Goal: Transaction & Acquisition: Purchase product/service

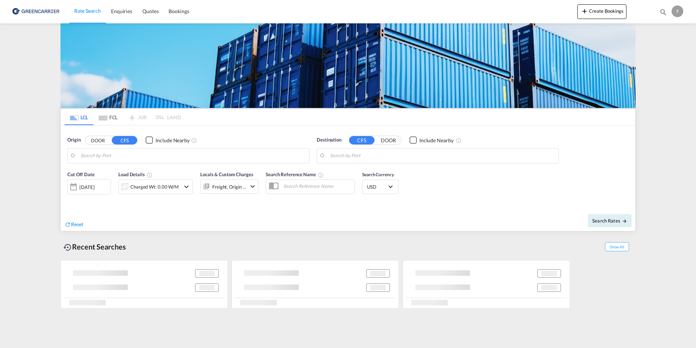
type input "[GEOGRAPHIC_DATA], [GEOGRAPHIC_DATA]"
type input "Busan, KRPUS"
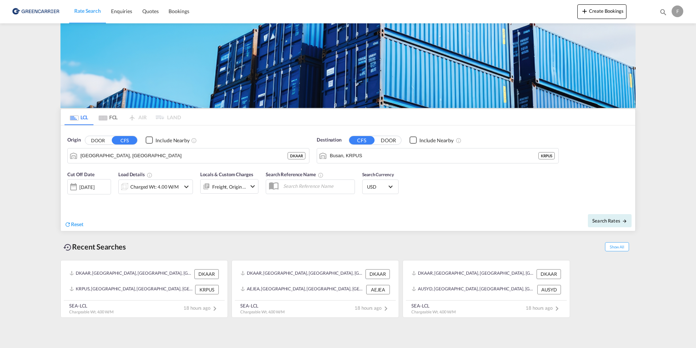
click at [105, 12] on link "Rate Search" at bounding box center [87, 12] width 37 height 24
click at [112, 13] on span "Enquiries" at bounding box center [121, 11] width 21 height 6
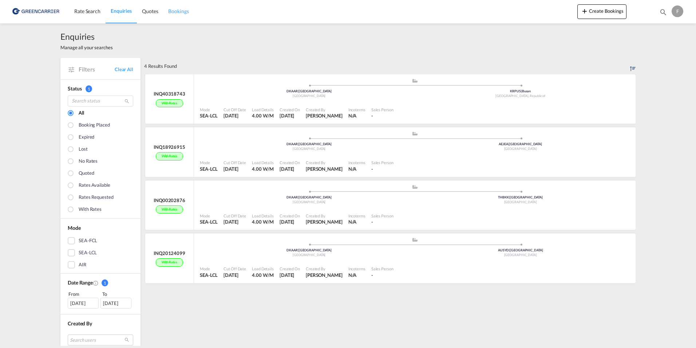
click at [174, 15] on link "Bookings" at bounding box center [178, 12] width 31 height 24
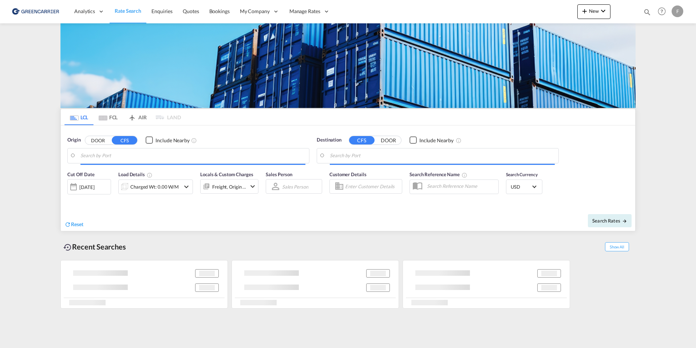
type input "[GEOGRAPHIC_DATA] ([GEOGRAPHIC_DATA]), [GEOGRAPHIC_DATA]"
type input "[GEOGRAPHIC_DATA], MXVER"
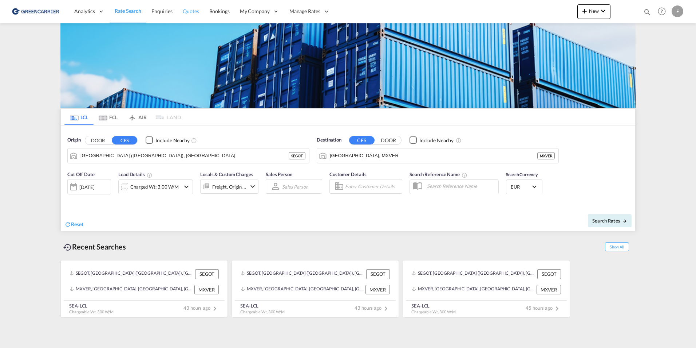
click at [202, 13] on link "Quotes" at bounding box center [191, 12] width 26 height 24
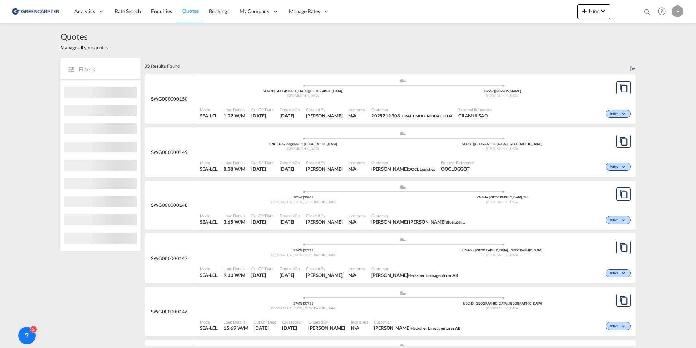
click at [167, 14] on span "Enquiries" at bounding box center [161, 11] width 21 height 6
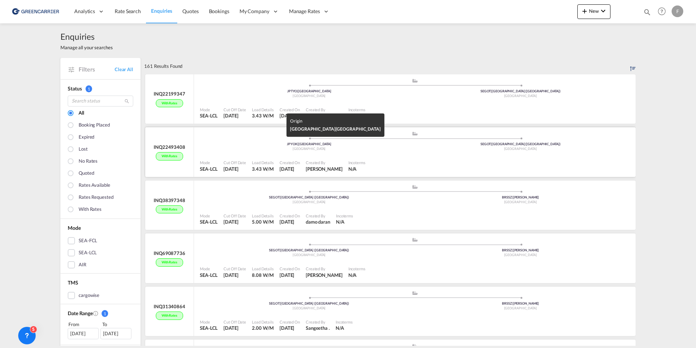
click at [211, 144] on div "JPYOK | [GEOGRAPHIC_DATA]" at bounding box center [310, 144] width 212 height 5
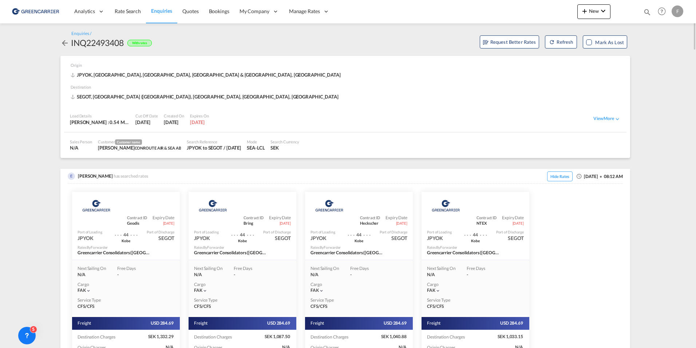
click at [65, 46] on md-icon "icon-arrow-left" at bounding box center [64, 43] width 9 height 9
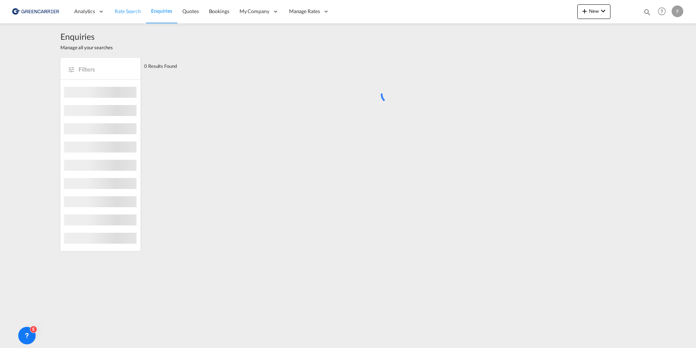
click at [126, 11] on span "Rate Search" at bounding box center [128, 11] width 26 height 6
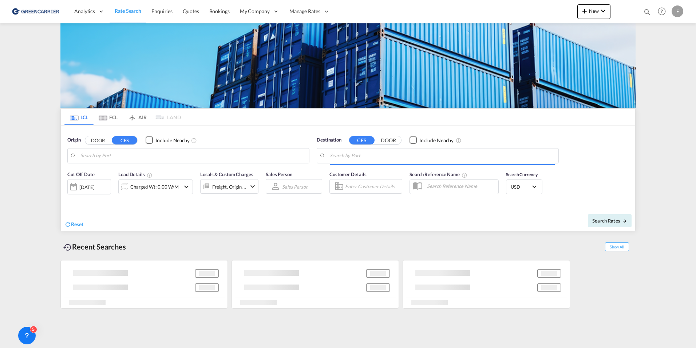
type input "[GEOGRAPHIC_DATA] ([GEOGRAPHIC_DATA]), [GEOGRAPHIC_DATA]"
type input "[GEOGRAPHIC_DATA], MXVER"
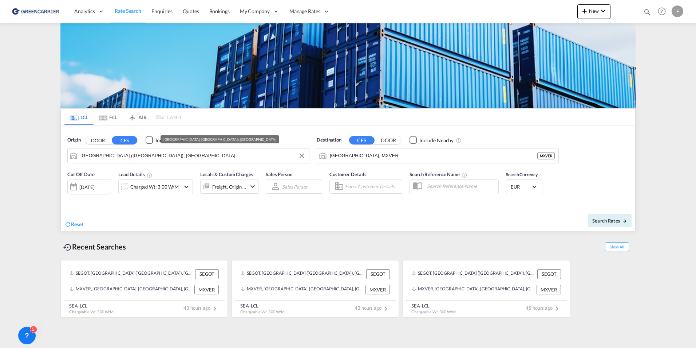
click at [244, 153] on input "[GEOGRAPHIC_DATA] ([GEOGRAPHIC_DATA]), [GEOGRAPHIC_DATA]" at bounding box center [193, 155] width 225 height 11
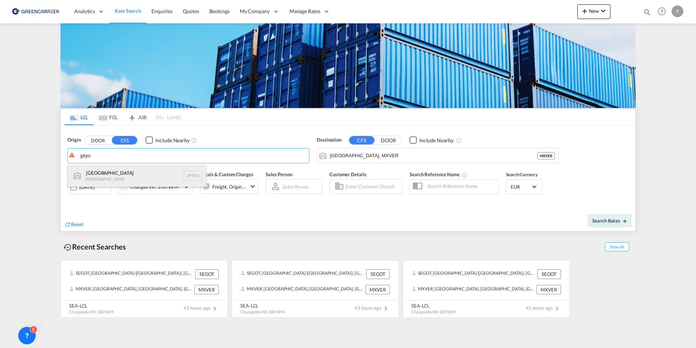
click at [147, 178] on div "Tokyo [GEOGRAPHIC_DATA] JPTYO" at bounding box center [137, 176] width 138 height 22
type input "[GEOGRAPHIC_DATA], JPTYO"
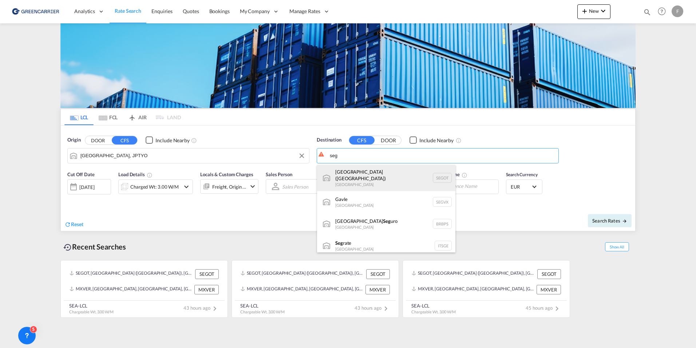
click at [366, 181] on div "[GEOGRAPHIC_DATA] ([GEOGRAPHIC_DATA]) [GEOGRAPHIC_DATA] SEGOT" at bounding box center [386, 178] width 138 height 26
type input "[GEOGRAPHIC_DATA] ([GEOGRAPHIC_DATA]), [GEOGRAPHIC_DATA]"
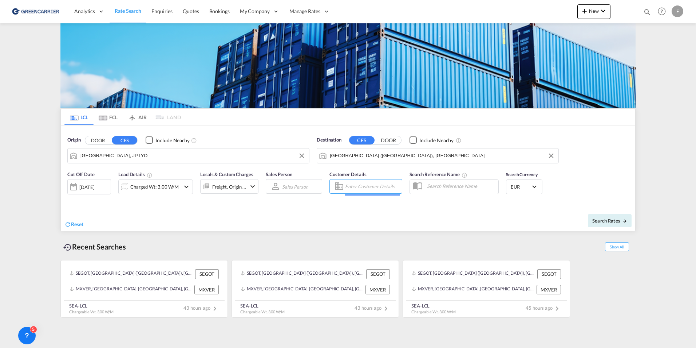
click at [383, 186] on input "Enter Customer Details" at bounding box center [372, 186] width 55 height 11
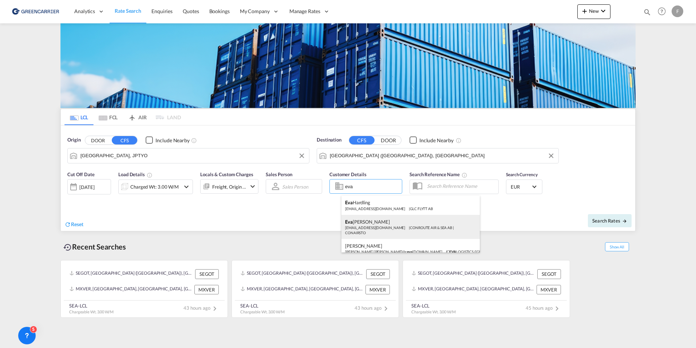
click at [390, 225] on div "[PERSON_NAME] [EMAIL_ADDRESS][DOMAIN_NAME] | CONROUTE AIR & SEA AB | CONAIRSTO" at bounding box center [411, 227] width 138 height 24
type input "CONROUTE AIR & SEA AB, [PERSON_NAME], [EMAIL_ADDRESS][DOMAIN_NAME]"
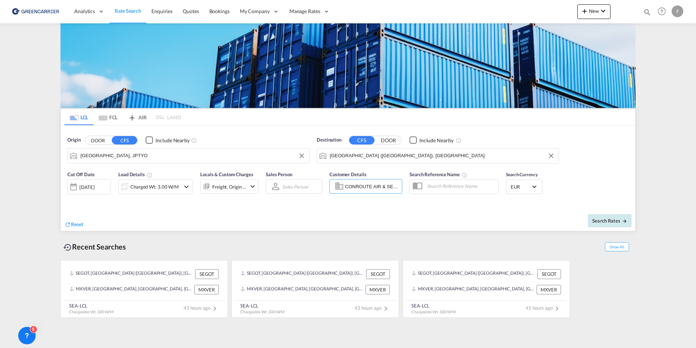
click at [608, 221] on span "Search Rates" at bounding box center [610, 220] width 35 height 6
type input "JPTYO to SEGOT / [DATE]"
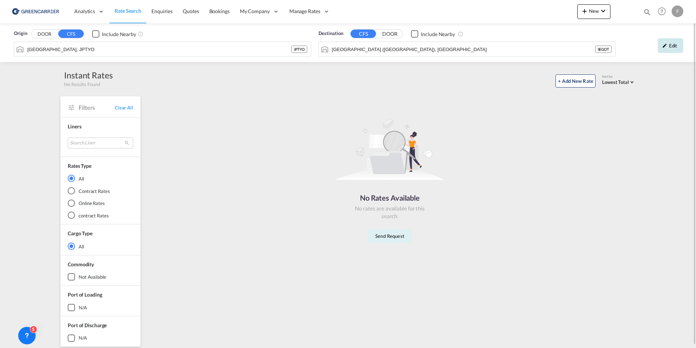
click at [670, 50] on div "Edit" at bounding box center [670, 45] width 25 height 15
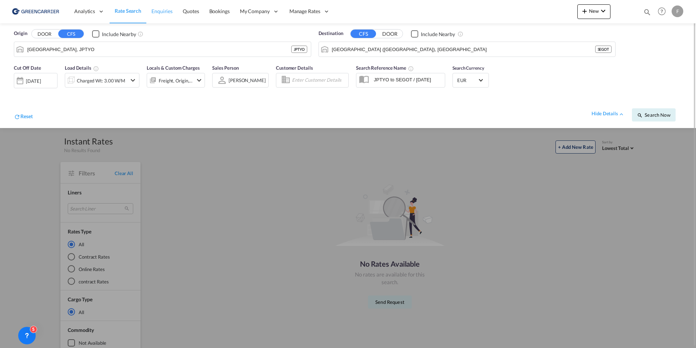
click at [164, 12] on span "Enquiries" at bounding box center [162, 11] width 21 height 6
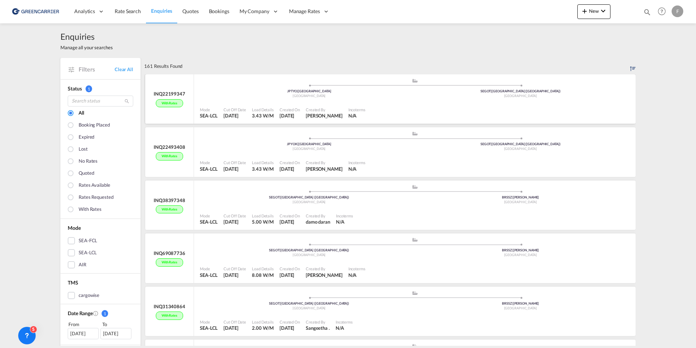
click at [236, 87] on ul ".a{fill:#aaa8ad;} .a{fill:#aaa8ad;} JPTYO | [GEOGRAPHIC_DATA] [GEOGRAPHIC_DATA]…" at bounding box center [415, 87] width 423 height 4
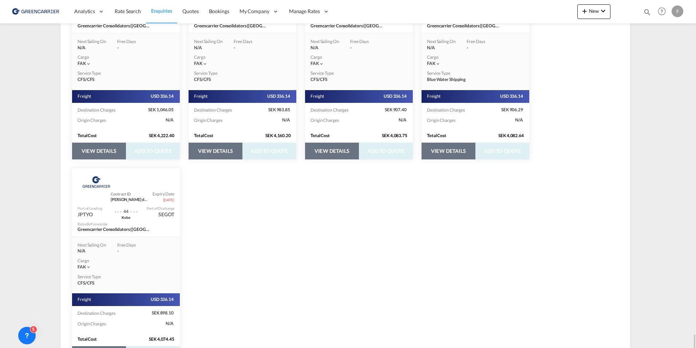
scroll to position [2292, 0]
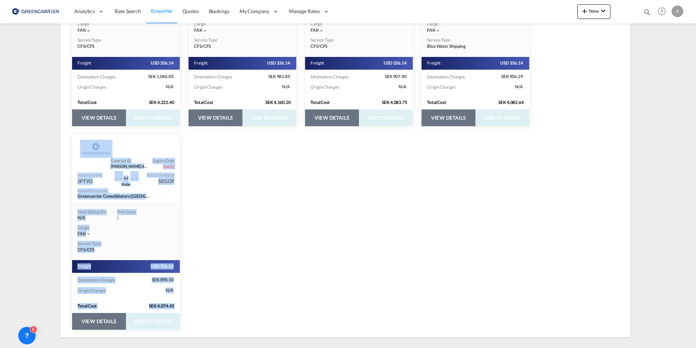
drag, startPoint x: 696, startPoint y: 330, endPoint x: 698, endPoint y: 186, distance: 144.3
click at [696, 186] on html "Analytics Reports Dashboard Rate Search Enquiries Quotes" at bounding box center [348, 174] width 696 height 348
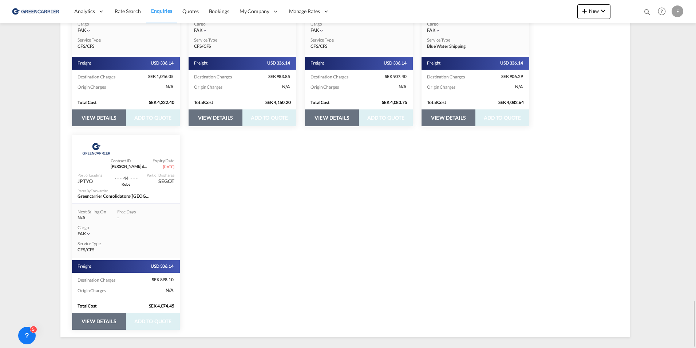
drag, startPoint x: 698, startPoint y: 186, endPoint x: 637, endPoint y: 241, distance: 82.0
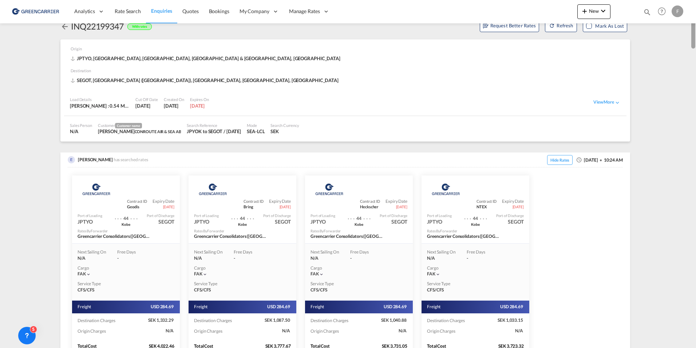
scroll to position [0, 0]
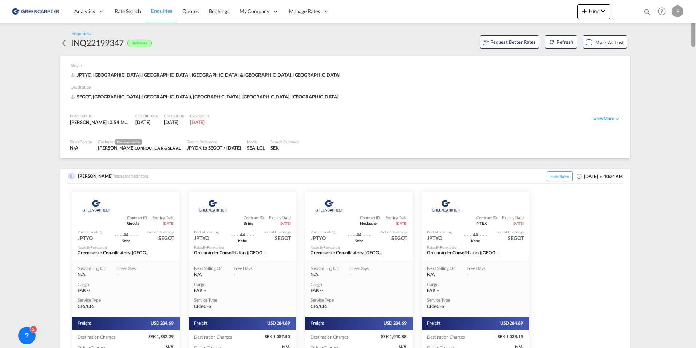
drag, startPoint x: 695, startPoint y: 315, endPoint x: 691, endPoint y: 12, distance: 303.8
click at [695, 10] on md-content "Analytics Reports Dashboard Rate Search Enquiries Quotes Bookings" at bounding box center [348, 174] width 696 height 348
click at [63, 42] on md-icon "icon-arrow-left" at bounding box center [64, 43] width 9 height 9
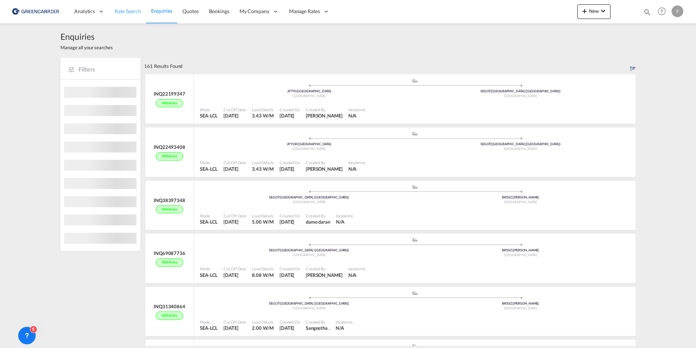
click at [125, 10] on span "Rate Search" at bounding box center [128, 11] width 26 height 6
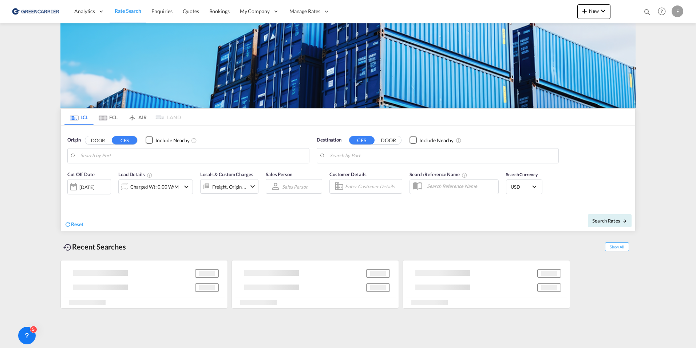
type input "[GEOGRAPHIC_DATA], JPTYO"
type input "[GEOGRAPHIC_DATA] ([GEOGRAPHIC_DATA]), [GEOGRAPHIC_DATA]"
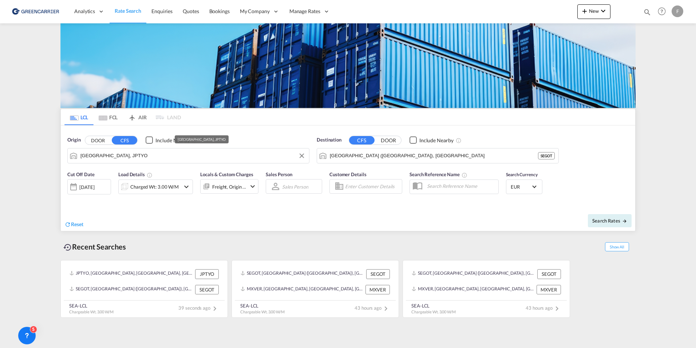
click at [208, 155] on input "[GEOGRAPHIC_DATA], JPTYO" at bounding box center [193, 155] width 225 height 11
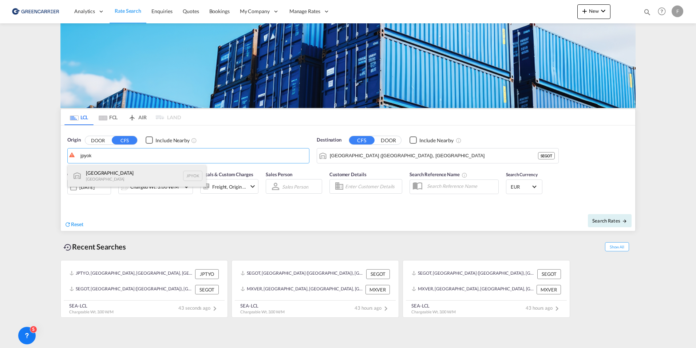
click at [91, 186] on div "Yokohama [GEOGRAPHIC_DATA] JPYOK" at bounding box center [137, 176] width 138 height 22
type input "[GEOGRAPHIC_DATA], JPYOK"
click at [397, 195] on md-autocomplete-wrap at bounding box center [372, 188] width 55 height 15
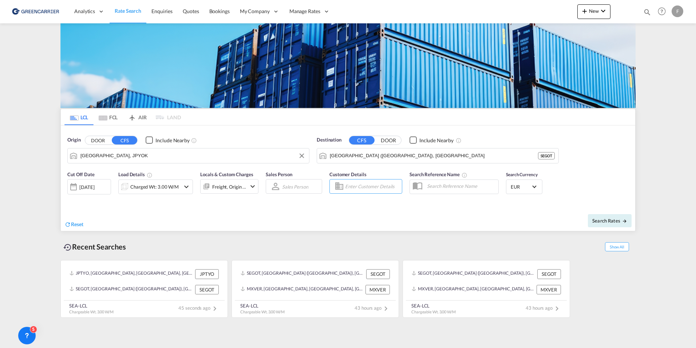
click at [393, 190] on input "Enter Customer Details" at bounding box center [372, 186] width 55 height 11
click at [400, 202] on div "[PERSON_NAME] sto@ conro [DOMAIN_NAME] | [PERSON_NAME] AIR & SEA AB | CONAIRSTO" at bounding box center [411, 207] width 138 height 24
type input "CONROUTE AIR & SEA AB, [PERSON_NAME], [EMAIL_ADDRESS][DOMAIN_NAME]"
click at [602, 213] on div "Search Rates" at bounding box center [493, 220] width 286 height 21
click at [604, 220] on span "Search Rates" at bounding box center [610, 220] width 35 height 6
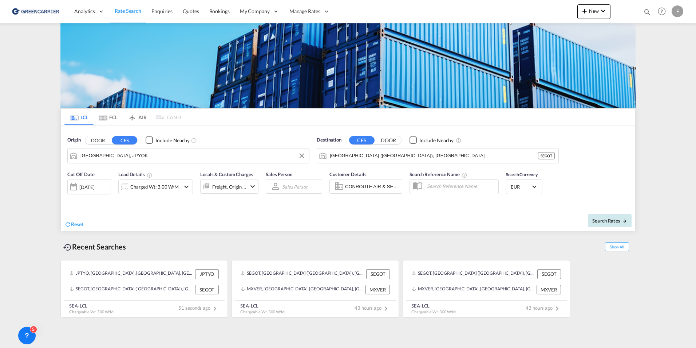
type input "JPYOK to SEGOT / [DATE]"
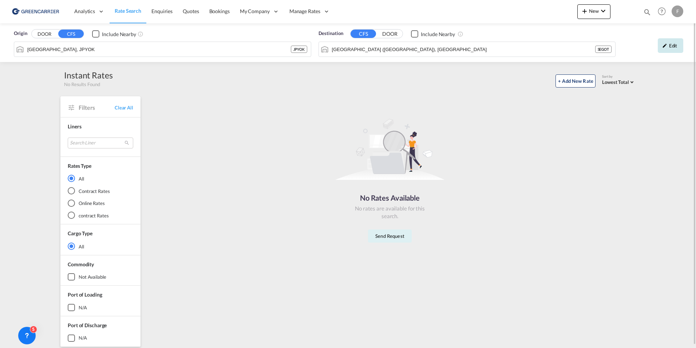
click at [667, 47] on md-icon "icon-pencil" at bounding box center [665, 45] width 5 height 5
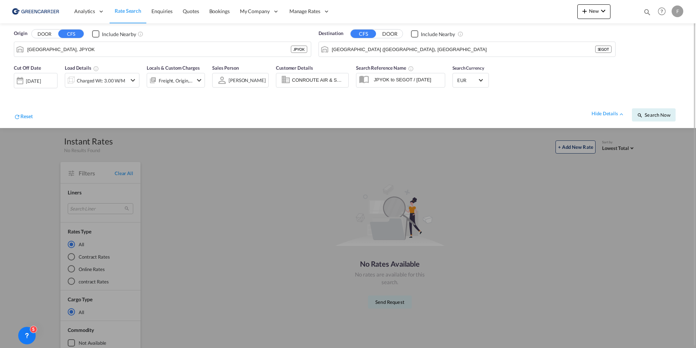
click at [282, 242] on div at bounding box center [348, 174] width 696 height 348
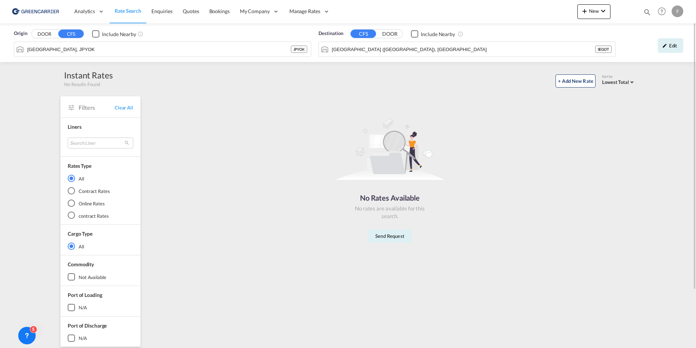
scroll to position [3, 0]
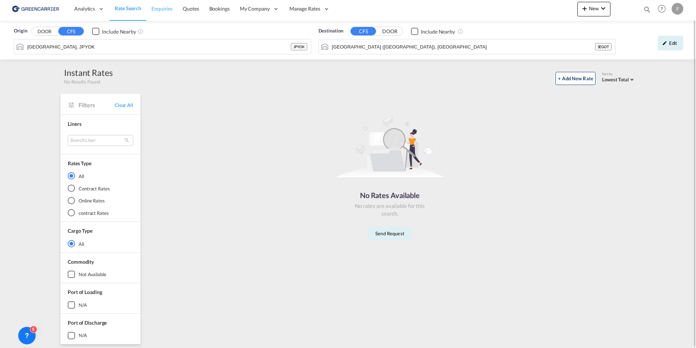
click at [164, 11] on span "Enquiries" at bounding box center [162, 8] width 21 height 6
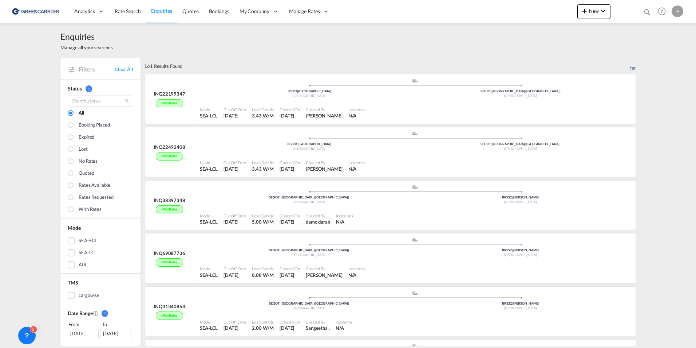
click at [165, 12] on span "Enquiries" at bounding box center [161, 11] width 21 height 6
click at [127, 16] on link "Rate Search" at bounding box center [128, 12] width 36 height 24
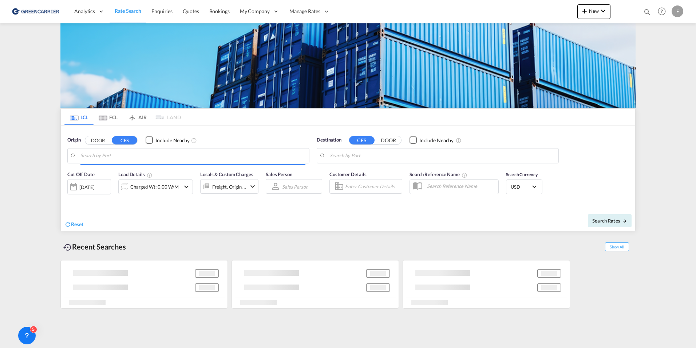
type input "[GEOGRAPHIC_DATA], JPYOK"
type input "[GEOGRAPHIC_DATA] ([GEOGRAPHIC_DATA]), [GEOGRAPHIC_DATA]"
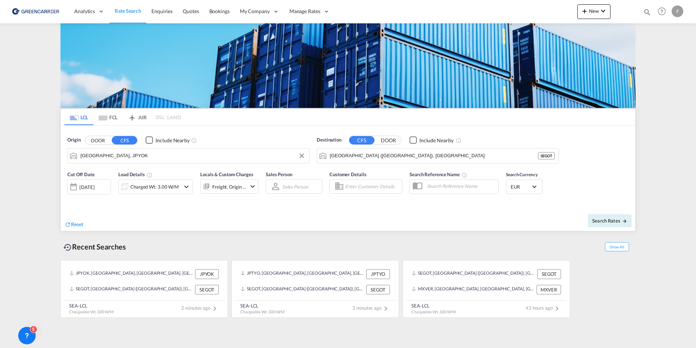
click at [126, 156] on input "[GEOGRAPHIC_DATA], JPYOK" at bounding box center [193, 155] width 225 height 11
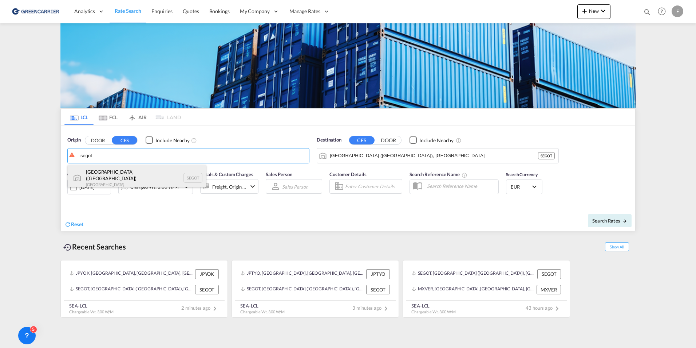
click at [110, 173] on div "[GEOGRAPHIC_DATA] ([GEOGRAPHIC_DATA]) [GEOGRAPHIC_DATA] SEGOT" at bounding box center [137, 178] width 138 height 26
type input "[GEOGRAPHIC_DATA] ([GEOGRAPHIC_DATA]), [GEOGRAPHIC_DATA]"
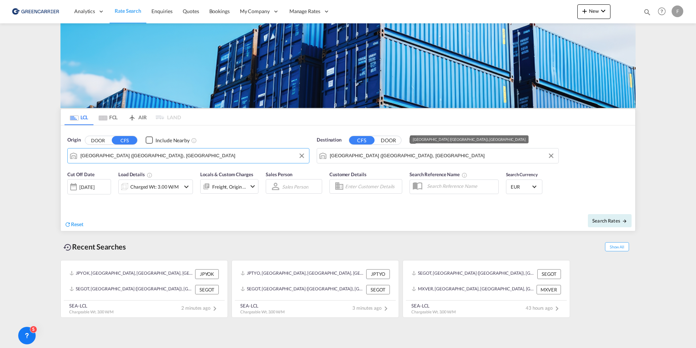
click at [420, 155] on input "[GEOGRAPHIC_DATA] ([GEOGRAPHIC_DATA]), [GEOGRAPHIC_DATA]" at bounding box center [442, 155] width 225 height 11
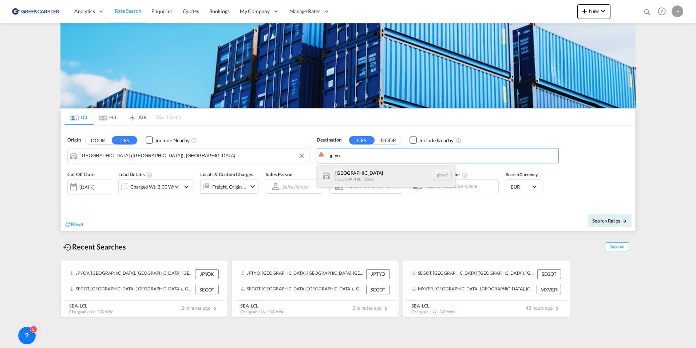
click at [376, 174] on div "Tokyo [GEOGRAPHIC_DATA] JPTYO" at bounding box center [386, 176] width 138 height 22
type input "[GEOGRAPHIC_DATA], JPTYO"
click at [602, 217] on span "Search Rates" at bounding box center [610, 220] width 35 height 6
type input "SEGOT to JPTYO / [DATE]"
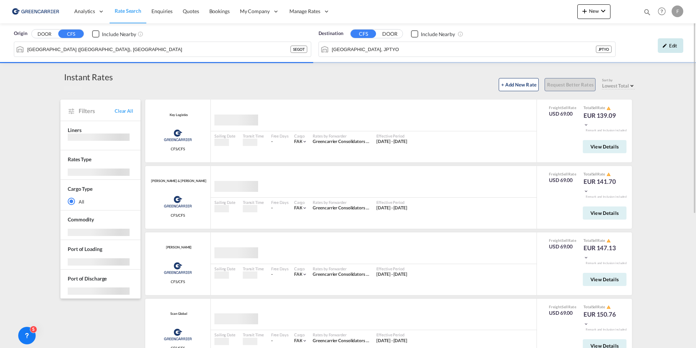
click at [667, 46] on md-icon "icon-pencil" at bounding box center [665, 45] width 5 height 5
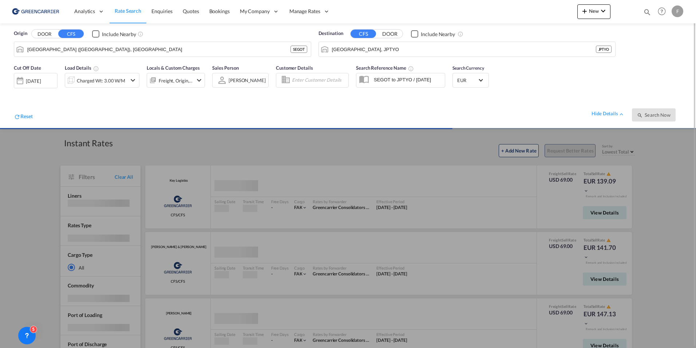
click at [300, 80] on input "Enter Customer Details" at bounding box center [319, 80] width 54 height 11
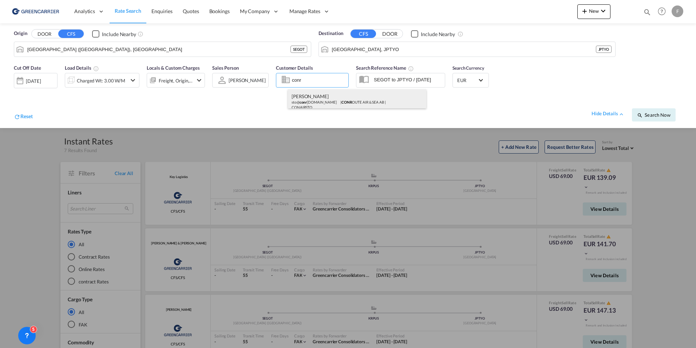
click at [337, 95] on div "[PERSON_NAME] sto@ conr [DOMAIN_NAME] | CONR OUTE AIR & SEA AB | CONAIRSTO" at bounding box center [357, 101] width 138 height 24
type input "CONROUTE AIR & SEA AB, [PERSON_NAME], [EMAIL_ADDRESS][DOMAIN_NAME]"
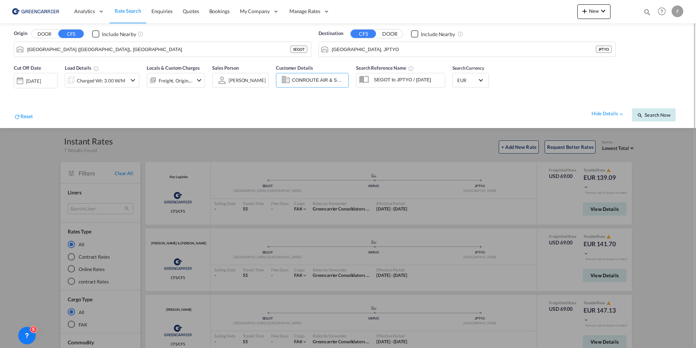
click at [665, 112] on span "Search Now" at bounding box center [653, 115] width 33 height 6
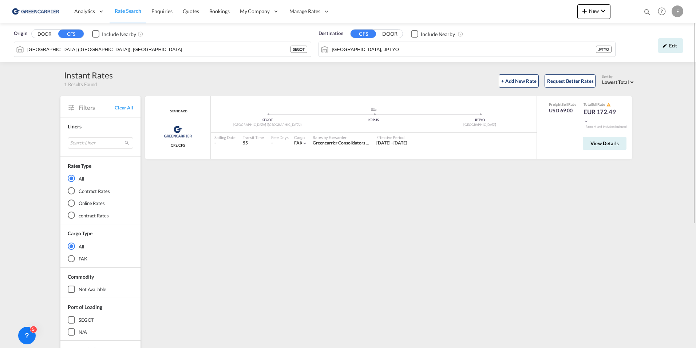
click at [175, 39] on div "Origin DOOR CFS Include Nearby [GEOGRAPHIC_DATA] ([GEOGRAPHIC_DATA]), SEGOT SEG…" at bounding box center [163, 43] width 298 height 27
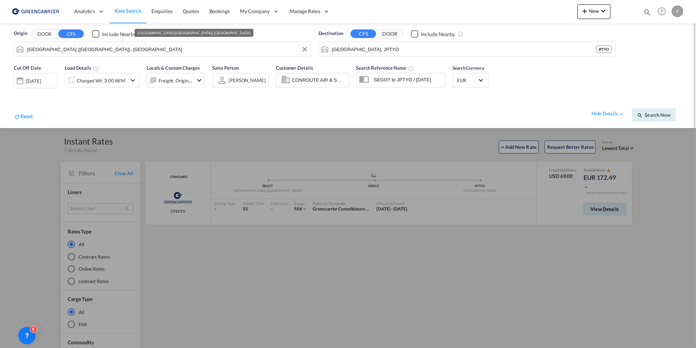
click at [174, 50] on input "[GEOGRAPHIC_DATA] ([GEOGRAPHIC_DATA]), [GEOGRAPHIC_DATA]" at bounding box center [167, 49] width 280 height 11
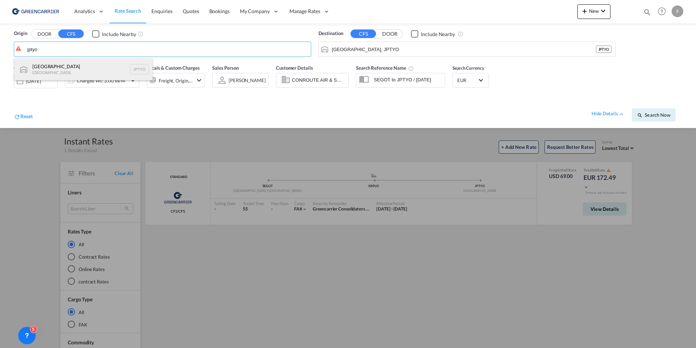
click at [80, 67] on div "Tokyo [GEOGRAPHIC_DATA] JPTYO" at bounding box center [83, 69] width 138 height 22
type input "[GEOGRAPHIC_DATA], JPTYO"
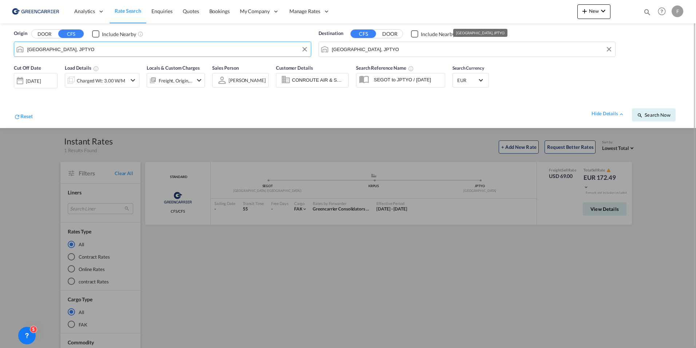
click at [375, 48] on input "[GEOGRAPHIC_DATA], JPTYO" at bounding box center [472, 49] width 280 height 11
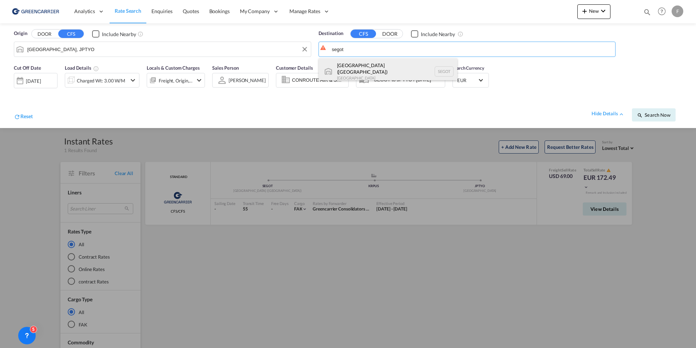
click at [349, 68] on div "[GEOGRAPHIC_DATA] ([GEOGRAPHIC_DATA]) [GEOGRAPHIC_DATA] SEGOT" at bounding box center [388, 71] width 138 height 26
type input "[GEOGRAPHIC_DATA] ([GEOGRAPHIC_DATA]), [GEOGRAPHIC_DATA]"
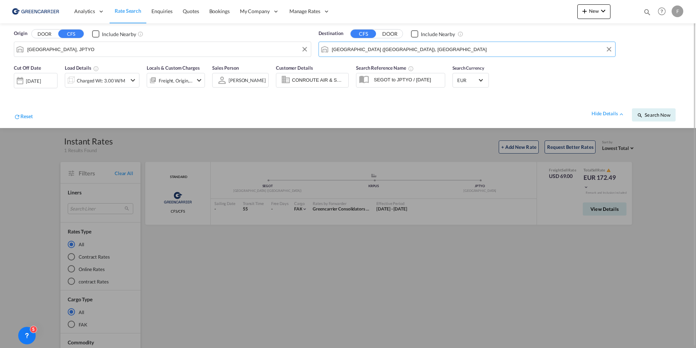
click at [680, 111] on div "Search Now" at bounding box center [657, 111] width 50 height 20
click at [672, 114] on button "Search Now" at bounding box center [654, 114] width 44 height 13
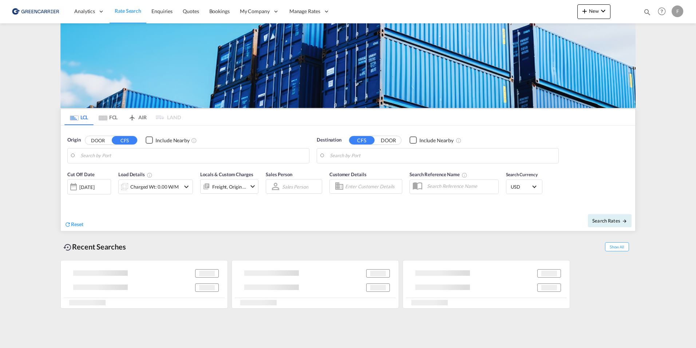
type input "[GEOGRAPHIC_DATA], JPTYO"
type input "[GEOGRAPHIC_DATA] ([GEOGRAPHIC_DATA]), [GEOGRAPHIC_DATA]"
click at [102, 155] on input "[GEOGRAPHIC_DATA], JPTYO" at bounding box center [193, 155] width 225 height 11
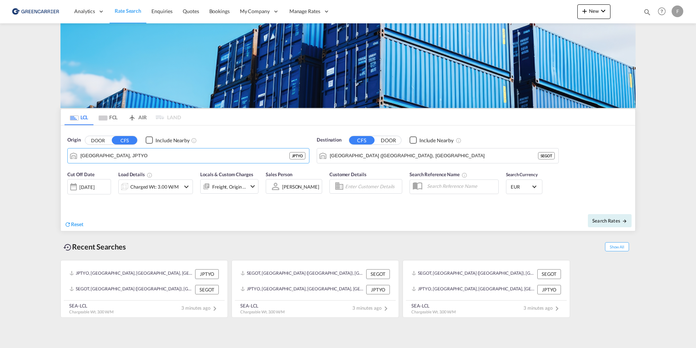
click at [370, 187] on input "Enter Customer Details" at bounding box center [372, 186] width 55 height 11
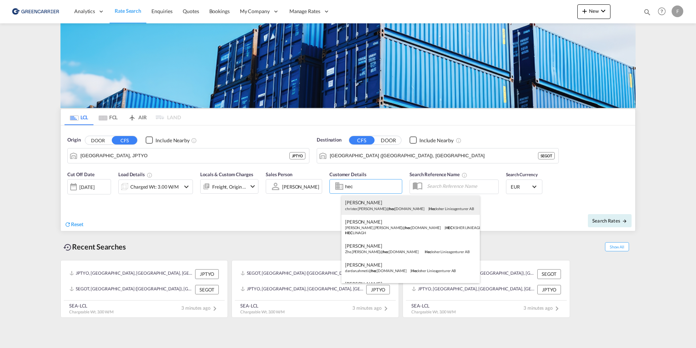
click at [381, 206] on div "Christer Jensen christer.jensen@ hec ksher.com | Hec ksher Linieagenturer AB" at bounding box center [411, 204] width 138 height 19
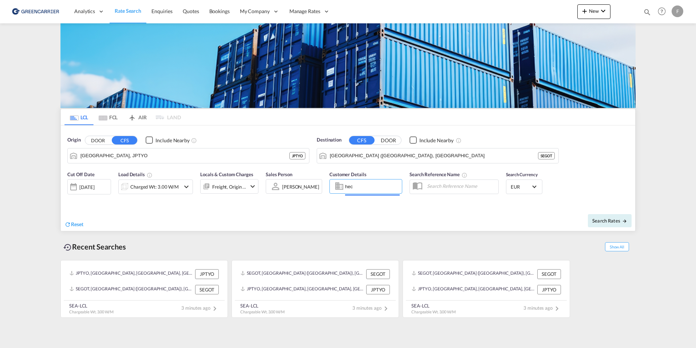
type input "Hecksher Linieagenturer AB, Christer Jensen, christer.jensen@hecksher.com"
click at [611, 223] on span "Search Rates" at bounding box center [610, 220] width 35 height 6
type input "JPTYO to SEGOT / [DATE]"
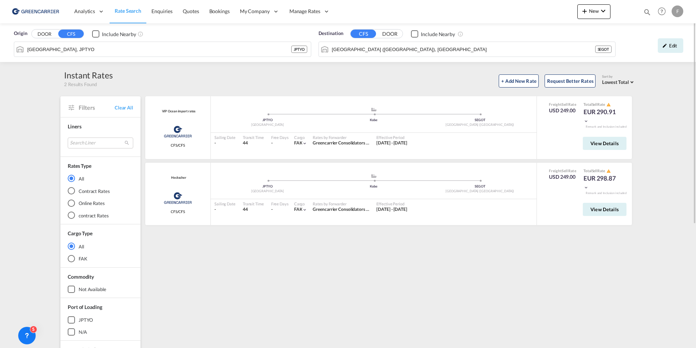
click at [320, 82] on div "+ Add New Rate Request Better Rates Sort by Lowest Total Lowest Freight Lowest …" at bounding box center [374, 79] width 523 height 15
click at [678, 46] on div "Edit" at bounding box center [670, 45] width 25 height 15
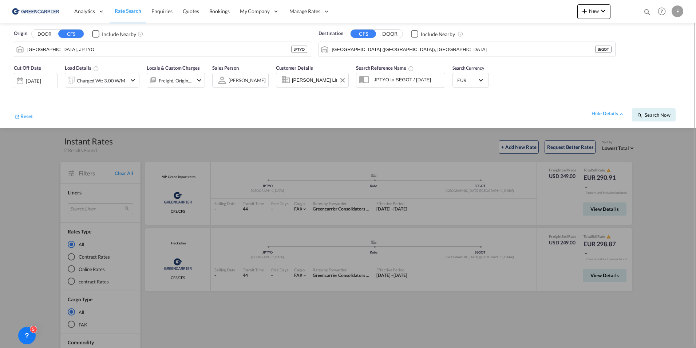
click at [329, 83] on input "Hecksher Linieagenturer AB, Christer Jensen, christer.jensen@hecksher.com" at bounding box center [319, 80] width 54 height 11
click at [346, 82] on button "Clear Input" at bounding box center [342, 80] width 11 height 11
click at [332, 79] on input "Enter Customer Details" at bounding box center [319, 80] width 54 height 11
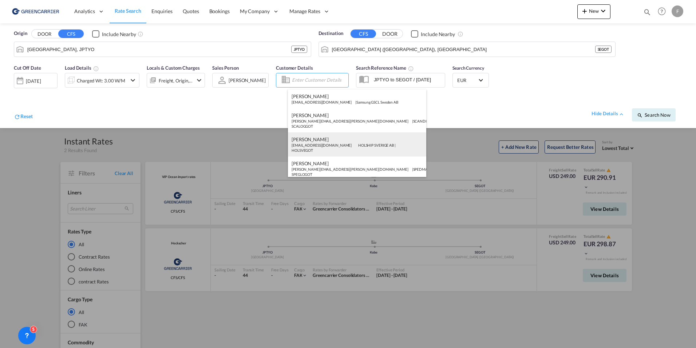
click at [329, 141] on div "Tobias Simell ts@holship.com HOLSHIP SVERIGE AB | HOLSVEGOT" at bounding box center [357, 144] width 138 height 24
type input "HOLSHIP SVERIGE AB, Tobias Simell, ts@holship.com"
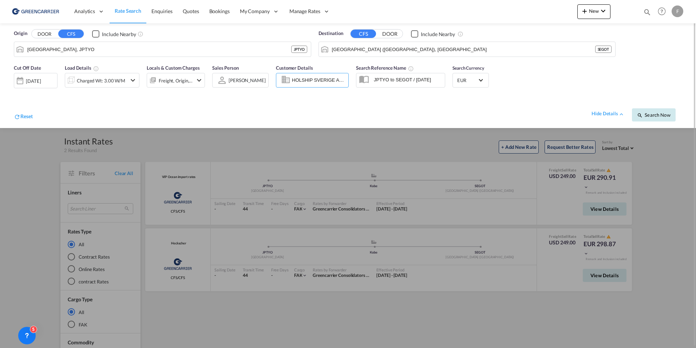
click at [665, 114] on span "Search Now" at bounding box center [653, 115] width 33 height 6
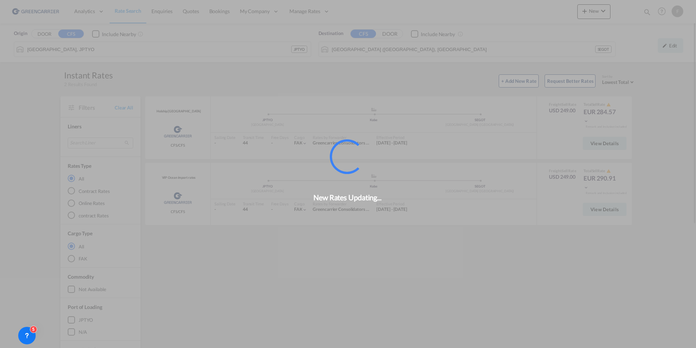
click at [243, 74] on div "New Rates Updating..." at bounding box center [348, 174] width 696 height 348
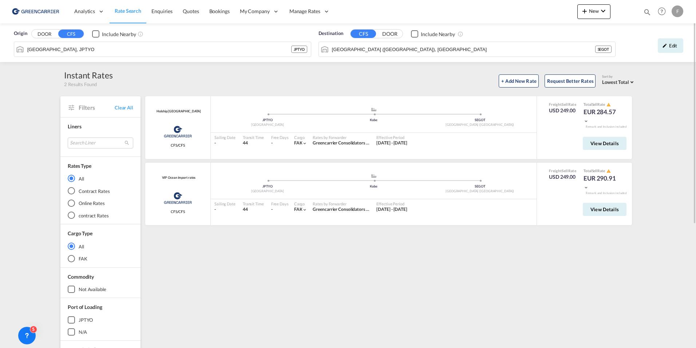
click at [258, 270] on div "Holship Sweden Greencarrier Consolidators CFS/CFS added by you .a{fill:#aaa8ad;…" at bounding box center [390, 314] width 492 height 437
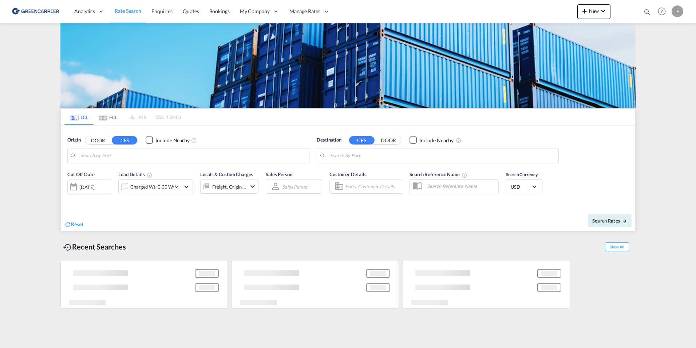
type input "SE-23591, Vellinge, Skåne"
type input "Singapore, SGSIN"
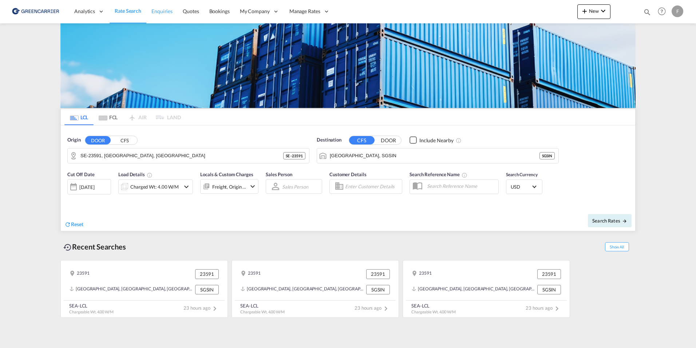
click at [161, 10] on span "Enquiries" at bounding box center [162, 11] width 21 height 6
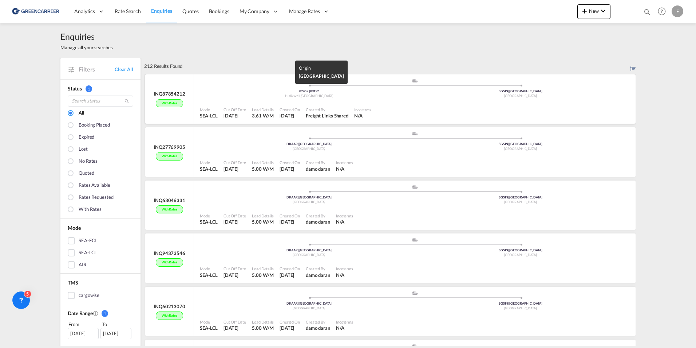
click at [241, 91] on div "82452 | 82452" at bounding box center [310, 91] width 212 height 5
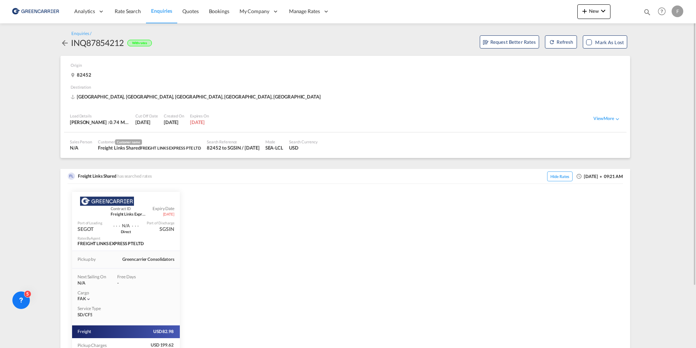
scroll to position [75, 0]
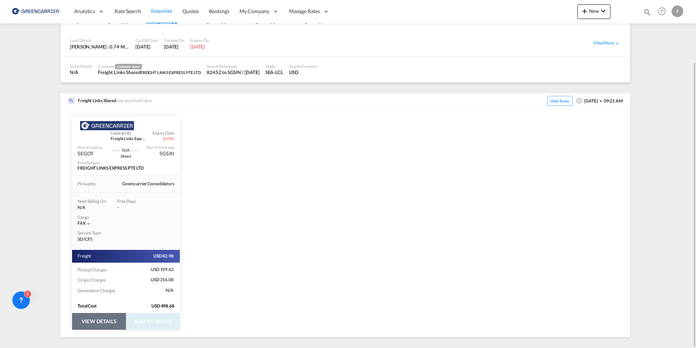
click at [94, 325] on button "VIEW DETAILS" at bounding box center [99, 321] width 54 height 17
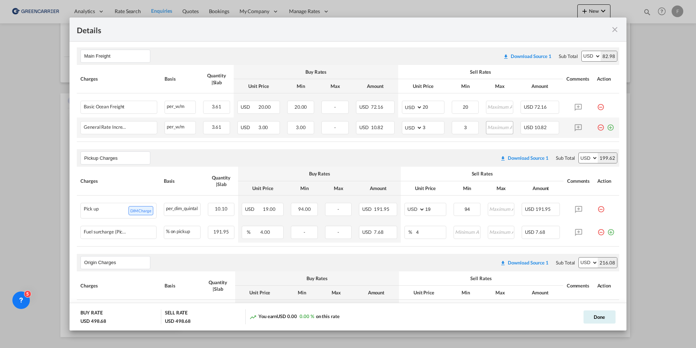
scroll to position [67, 0]
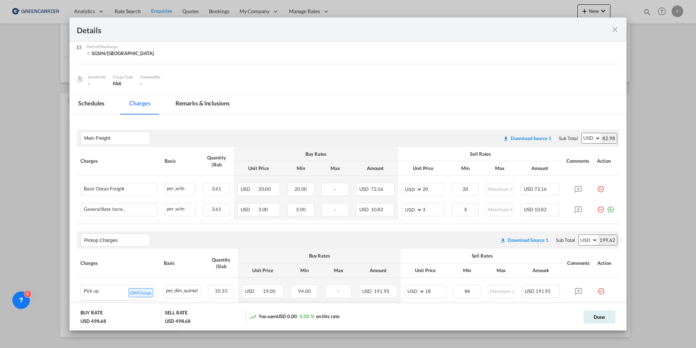
click at [613, 31] on md-icon "icon-close fg-AAA8AD m-0 cursor" at bounding box center [615, 29] width 9 height 9
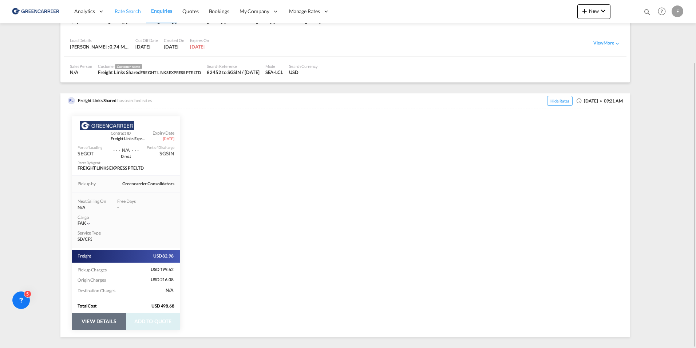
click at [139, 11] on span "Rate Search" at bounding box center [128, 11] width 26 height 6
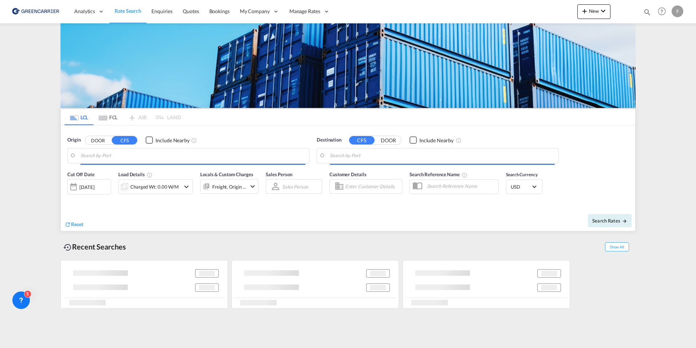
click at [46, 123] on md-content "Analytics Reports Dashboard Rate Search Enquiries Quotes Bookings" at bounding box center [348, 174] width 696 height 348
type input "SE-23591, Vellinge, Skåne"
type input "Singapore, SGSIN"
